Goal: Task Accomplishment & Management: Use online tool/utility

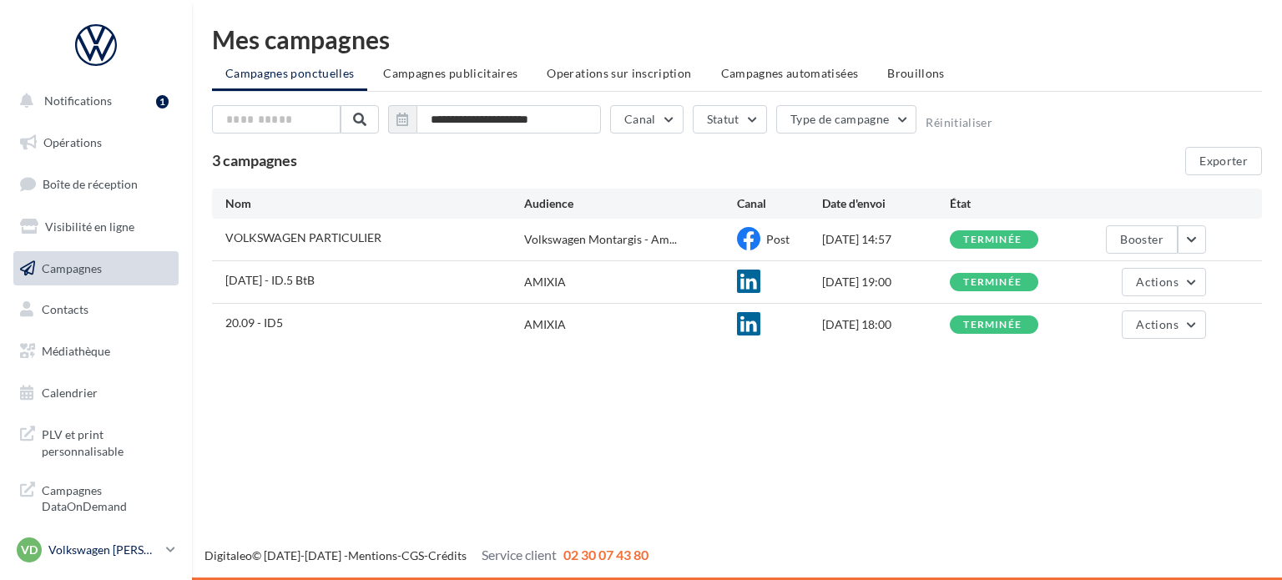
click at [152, 549] on p "Volkswagen [PERSON_NAME]" at bounding box center [103, 550] width 111 height 17
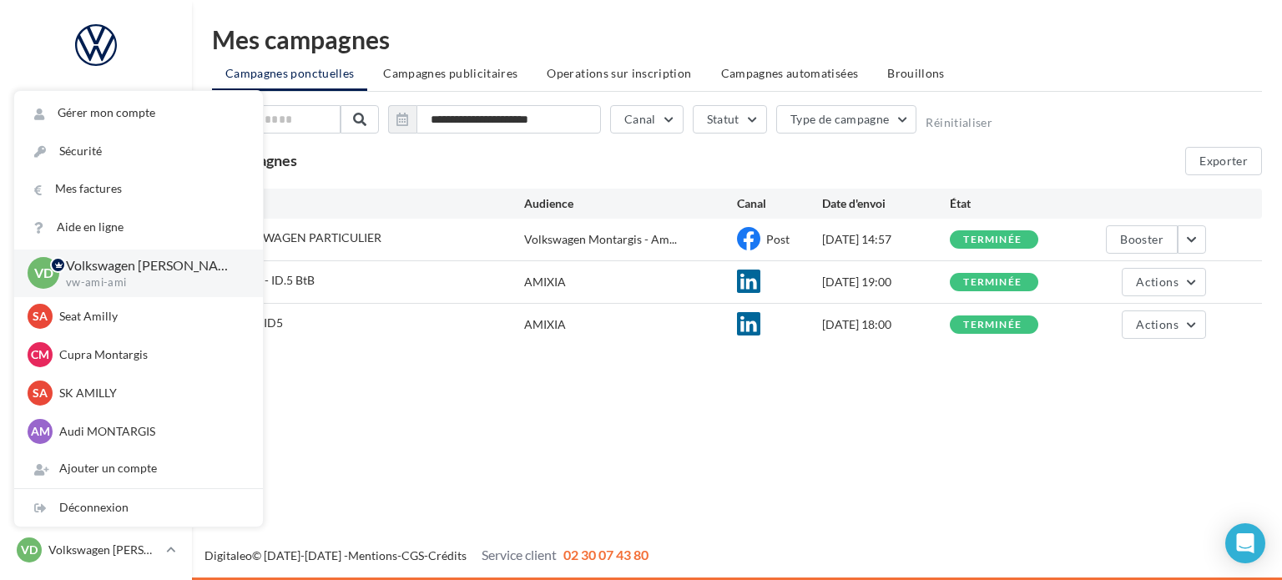
click at [129, 273] on p "Volkswagen [PERSON_NAME]" at bounding box center [151, 265] width 170 height 19
click at [608, 489] on div "Notifications 1 Opérations Boîte de réception 52 Visibilité en ligne Campagnes …" at bounding box center [641, 290] width 1282 height 580
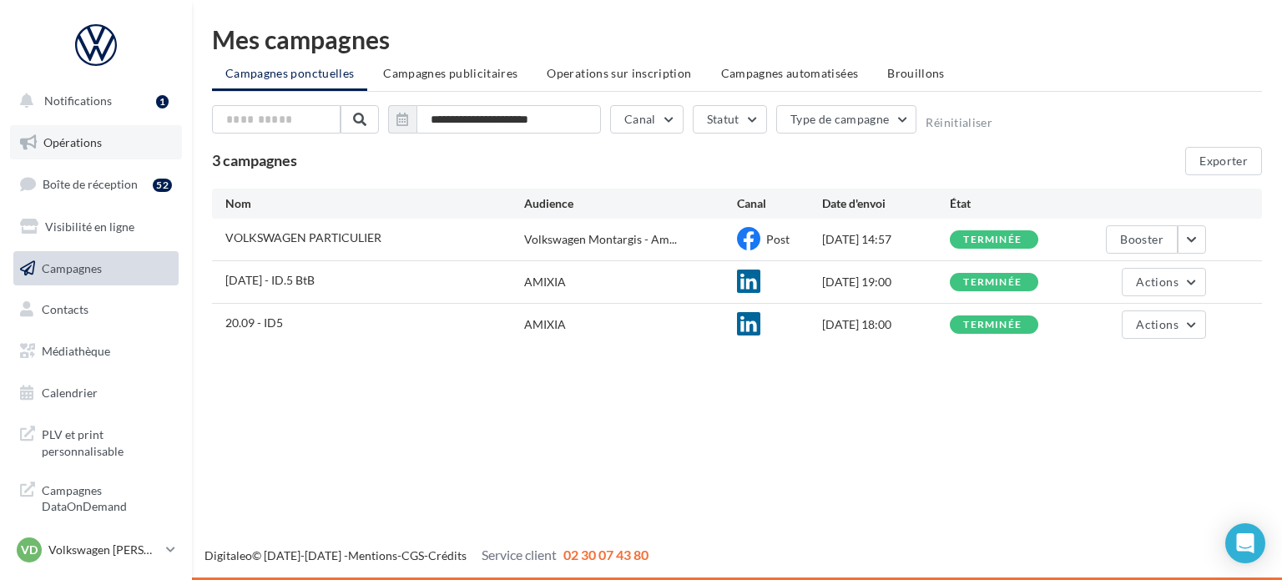
click at [92, 131] on link "Opérations" at bounding box center [96, 142] width 172 height 35
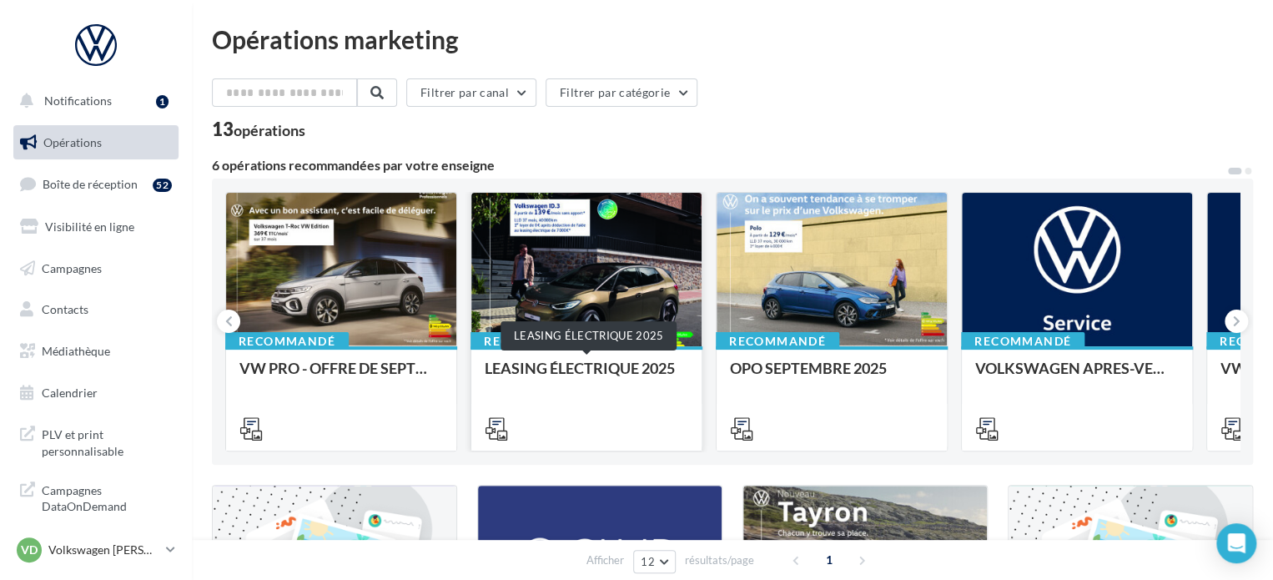
click at [583, 360] on div "LEASING ÉLECTRIQUE 2025" at bounding box center [587, 376] width 204 height 33
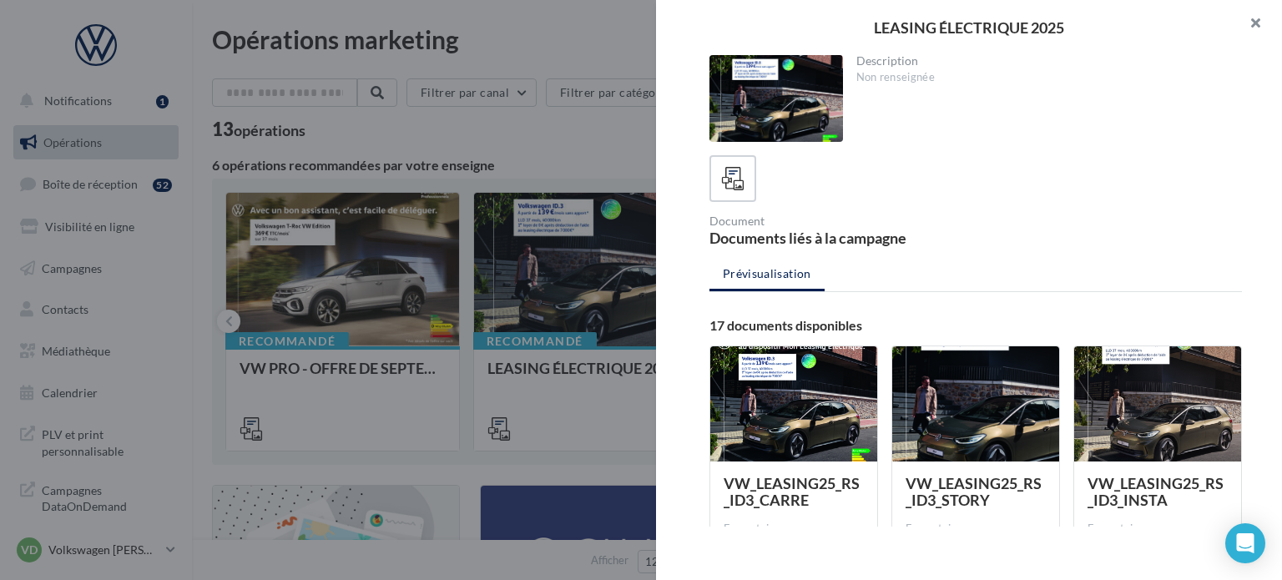
click at [1255, 22] on button "button" at bounding box center [1248, 25] width 67 height 50
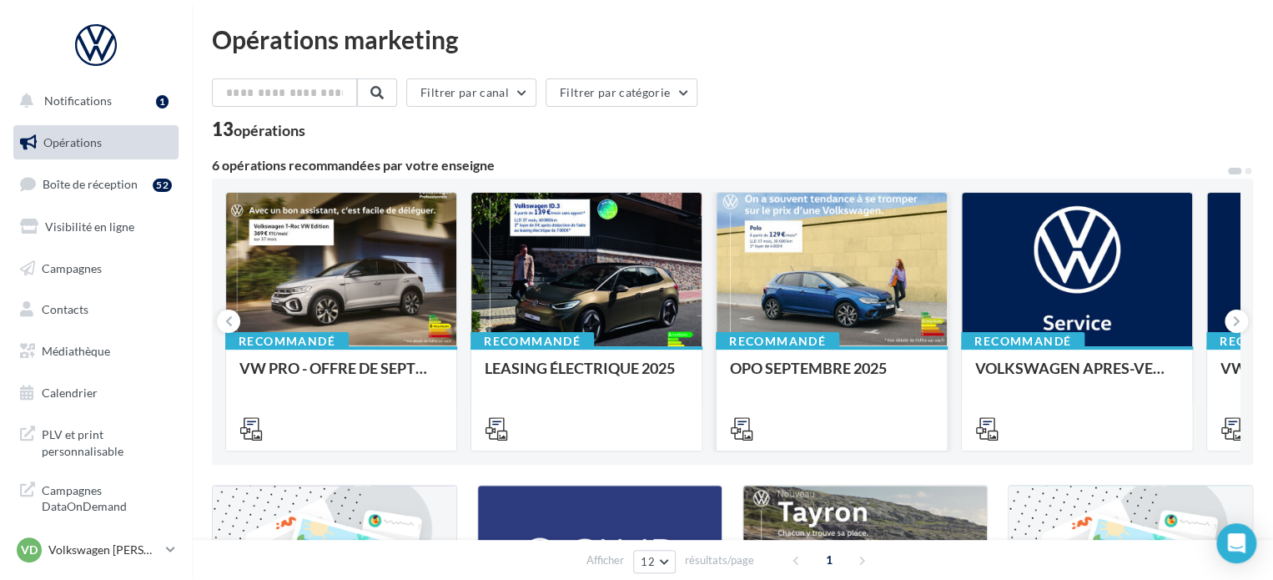
click at [815, 266] on div at bounding box center [832, 270] width 230 height 155
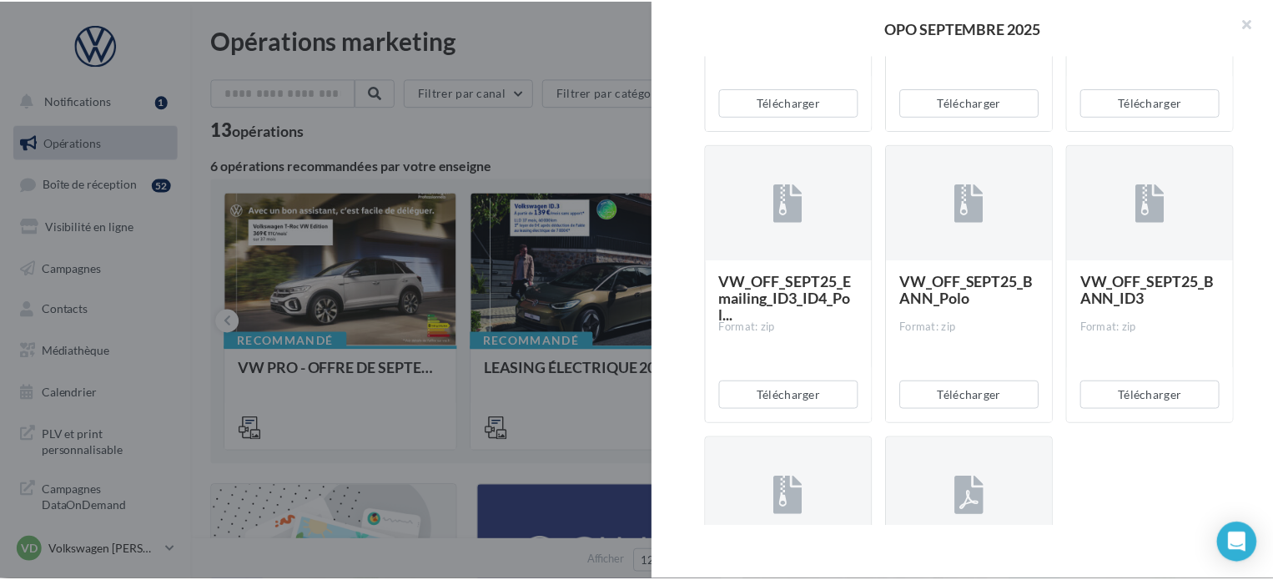
scroll to position [3421, 0]
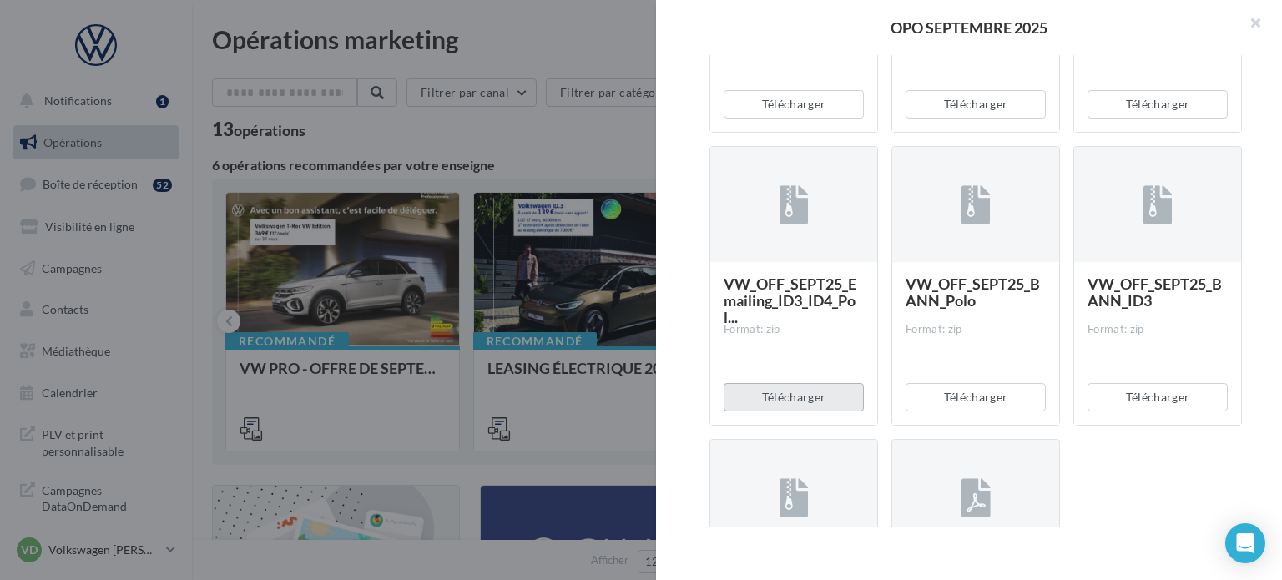
click at [787, 398] on button "Télécharger" at bounding box center [793, 397] width 140 height 28
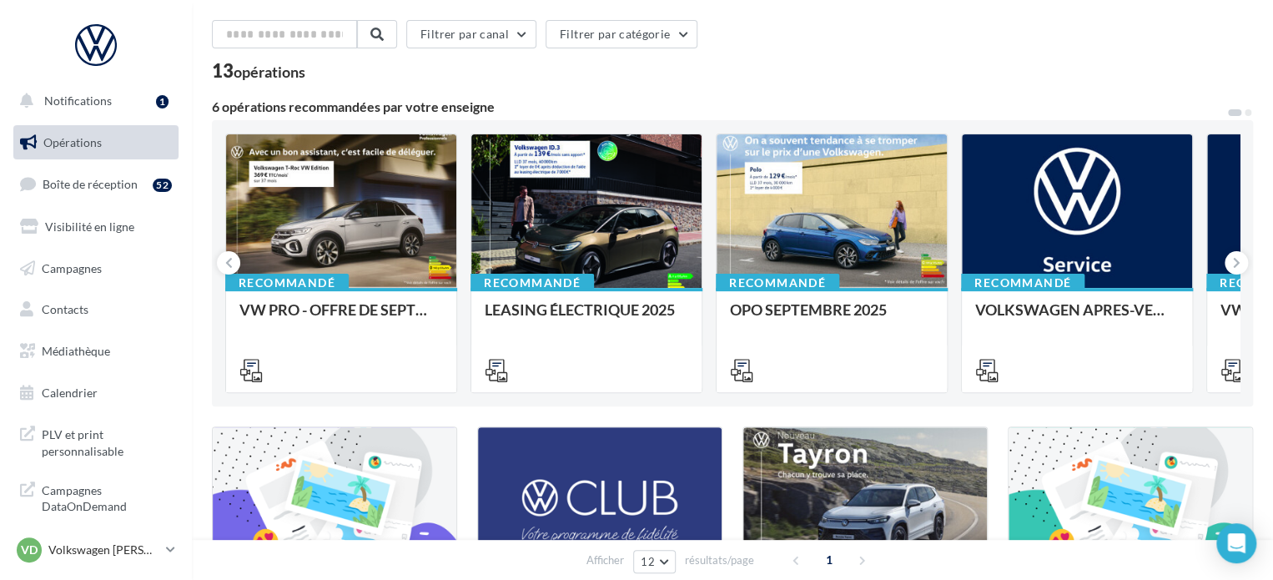
scroll to position [167, 0]
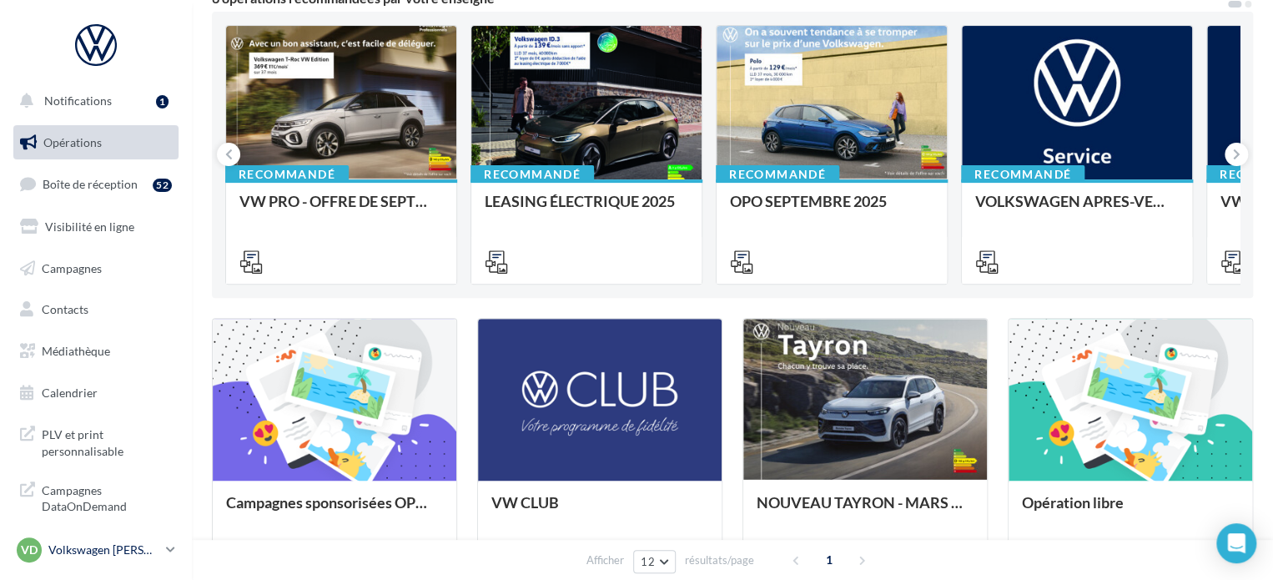
click at [80, 553] on p "Volkswagen [PERSON_NAME]" at bounding box center [103, 550] width 111 height 17
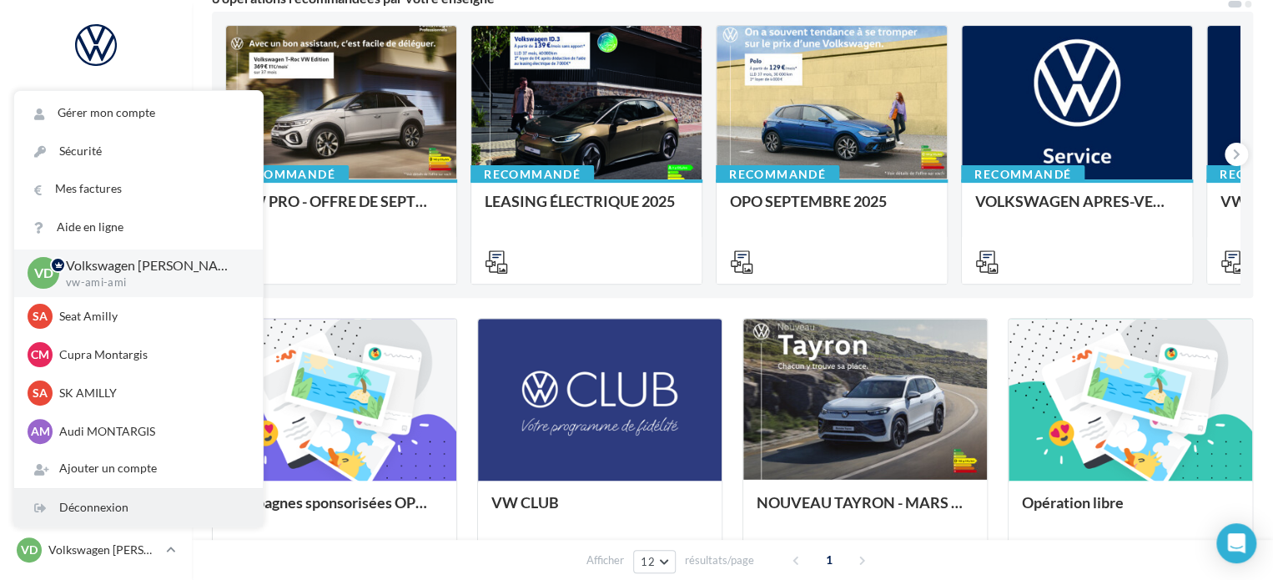
click at [114, 520] on div "Déconnexion" at bounding box center [138, 508] width 249 height 38
